Goal: Task Accomplishment & Management: Use online tool/utility

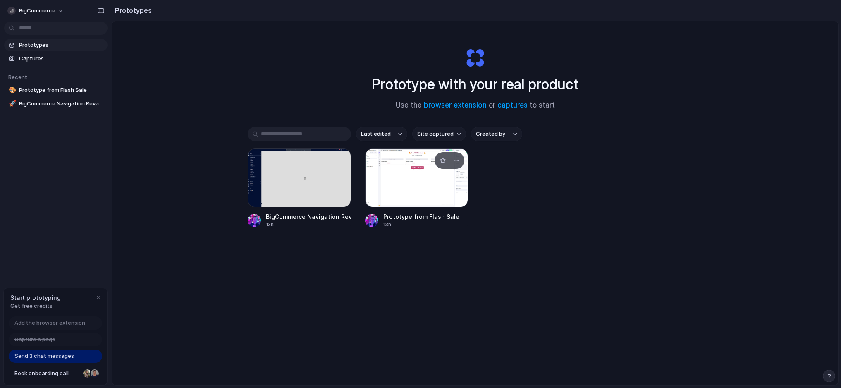
click at [416, 184] on div at bounding box center [416, 177] width 103 height 59
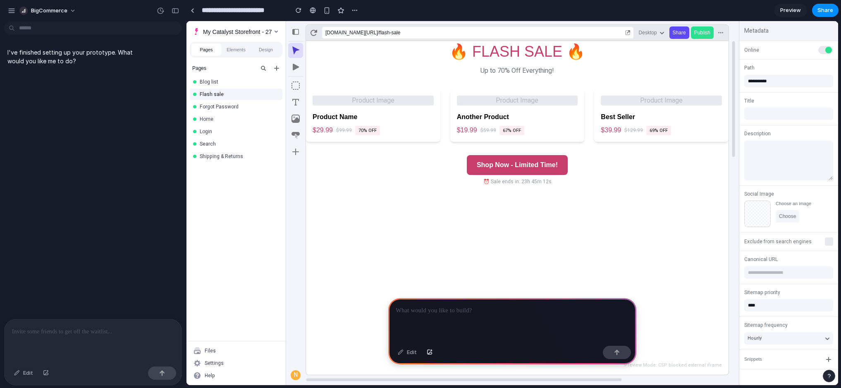
click at [453, 317] on div at bounding box center [512, 320] width 248 height 44
